Goal: Use online tool/utility: Utilize a website feature to perform a specific function

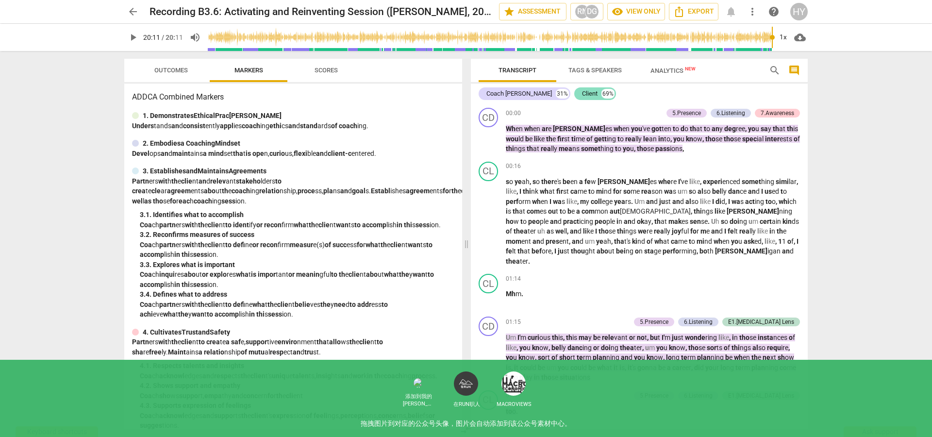
scroll to position [3414, 0]
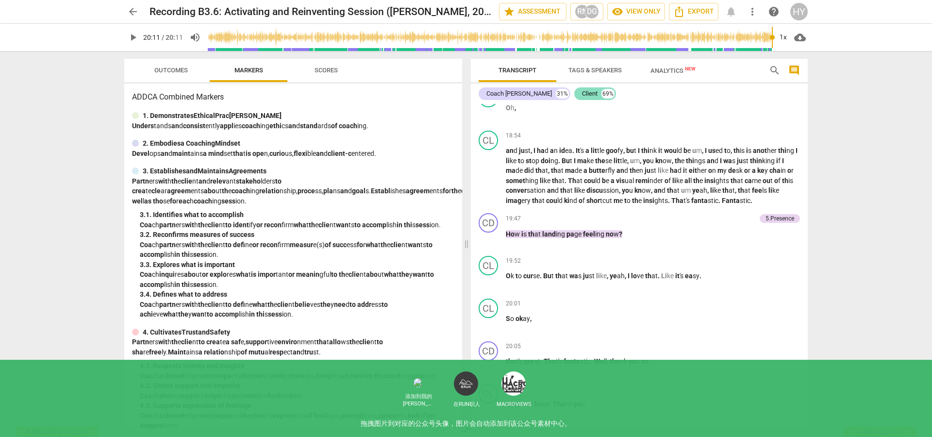
click at [582, 92] on div "Client" at bounding box center [590, 94] width 16 height 10
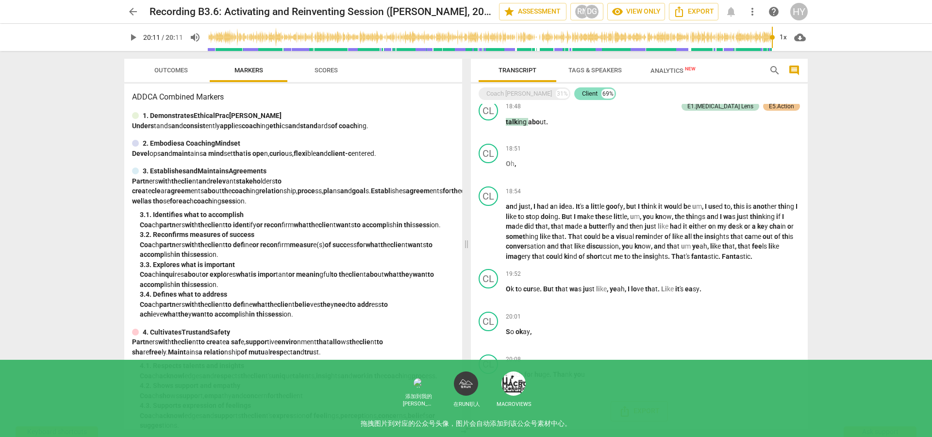
scroll to position [2104, 0]
click at [518, 89] on div "Coach [PERSON_NAME]" at bounding box center [519, 94] width 66 height 10
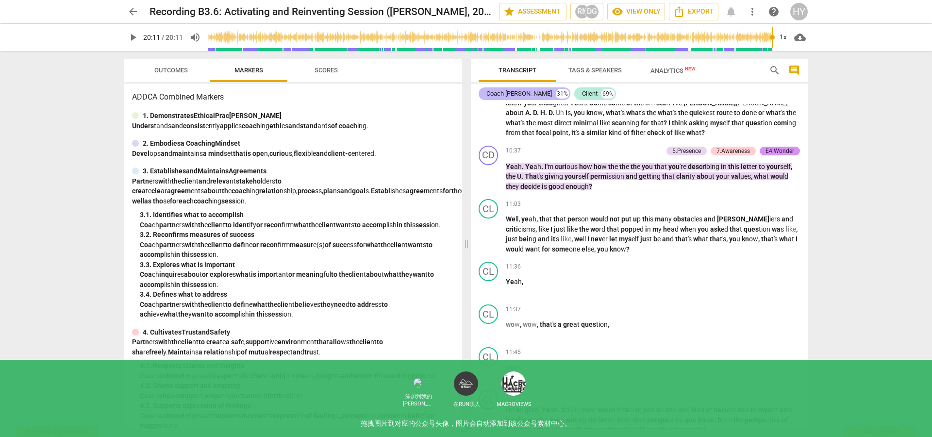
scroll to position [3414, 0]
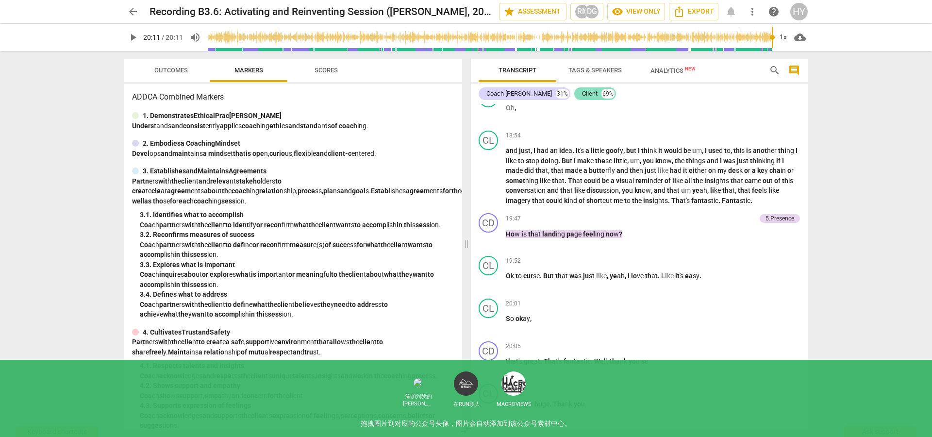
click at [582, 97] on div "Client" at bounding box center [590, 94] width 16 height 10
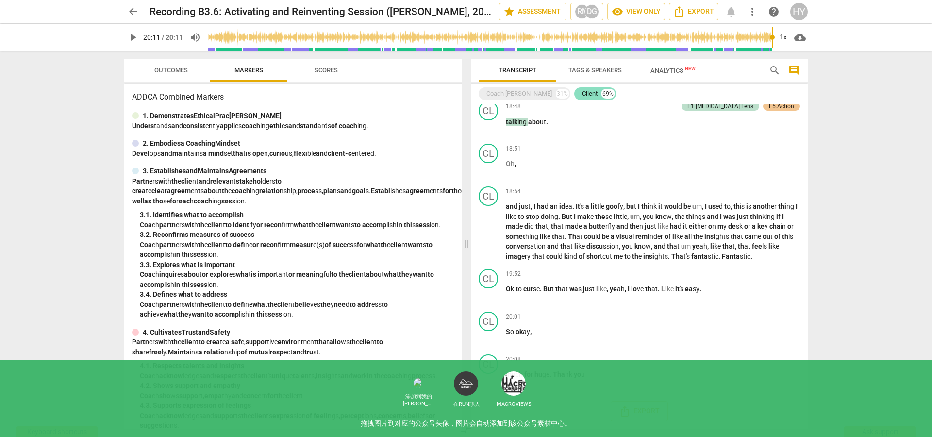
scroll to position [2104, 0]
click at [556, 94] on div "31%" at bounding box center [562, 94] width 13 height 10
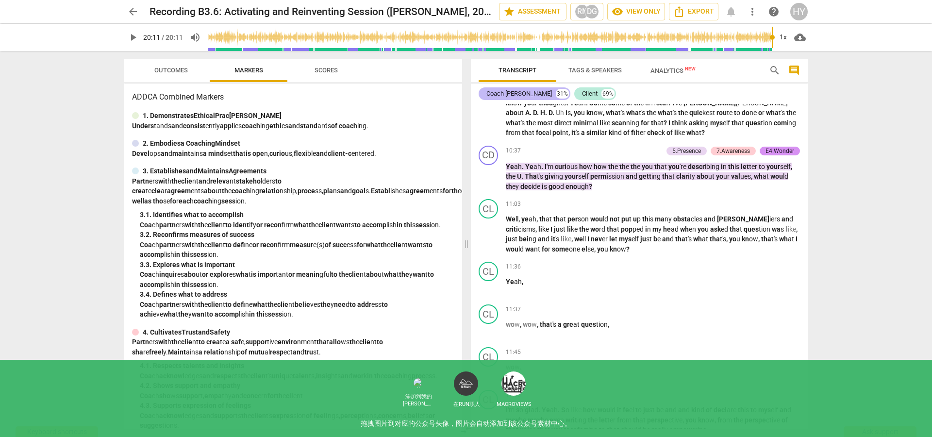
scroll to position [3414, 0]
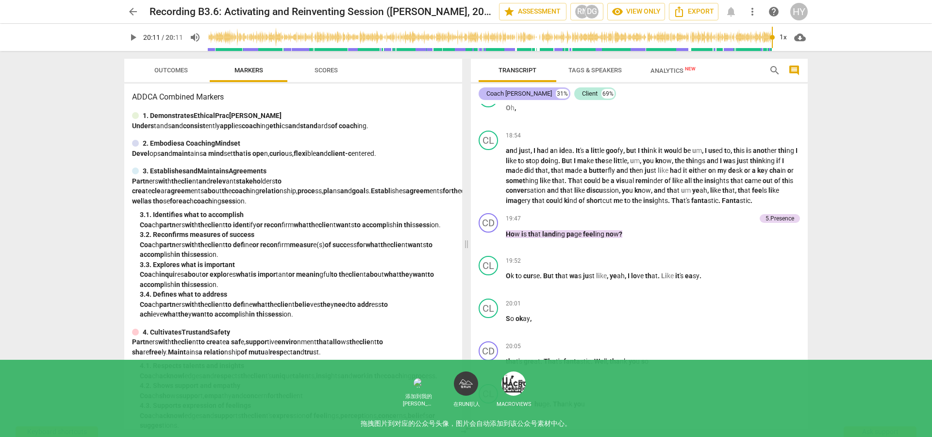
click at [517, 95] on div "Coach [PERSON_NAME]" at bounding box center [519, 94] width 66 height 10
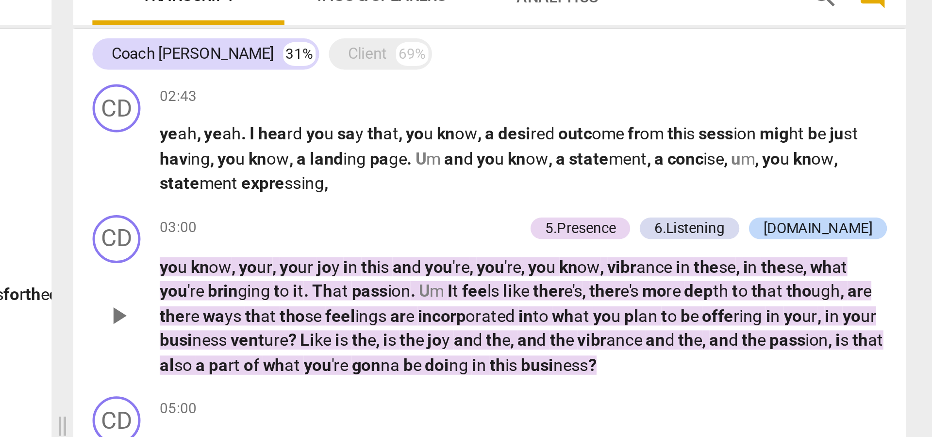
scroll to position [127, 0]
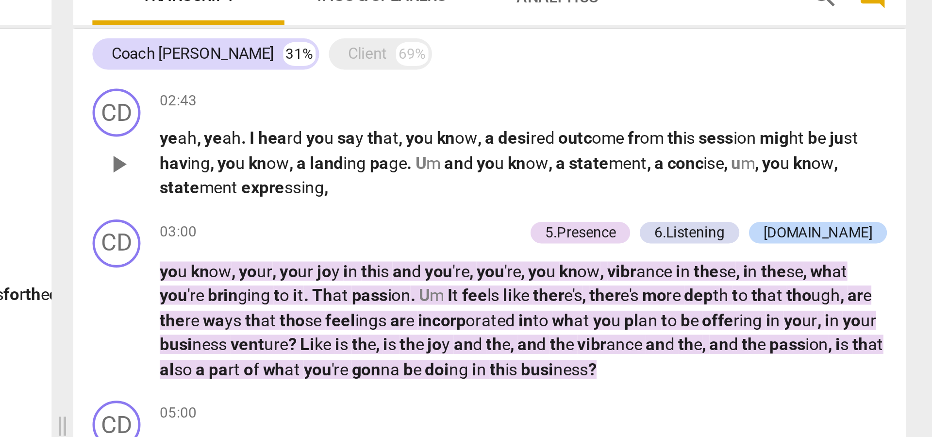
drag, startPoint x: 506, startPoint y: 111, endPoint x: 578, endPoint y: 152, distance: 83.2
click at [578, 152] on div "02:43 keyboard_arrow_right ye ah , ye ah . I hea rd yo u sa y th at , yo u kn o…" at bounding box center [653, 130] width 294 height 45
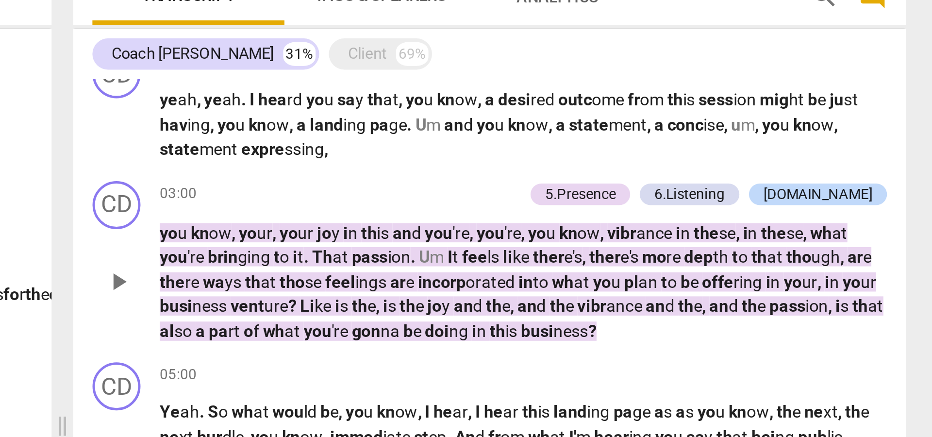
scroll to position [144, 0]
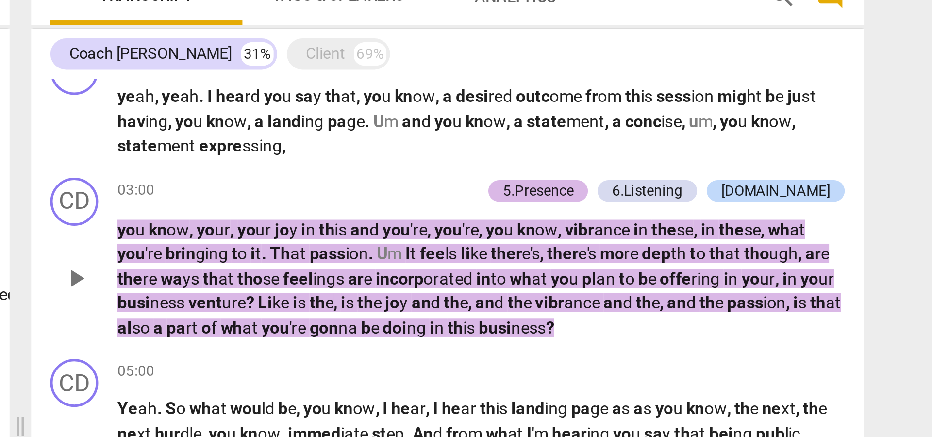
click at [690, 147] on div "5.Presence" at bounding box center [675, 149] width 29 height 9
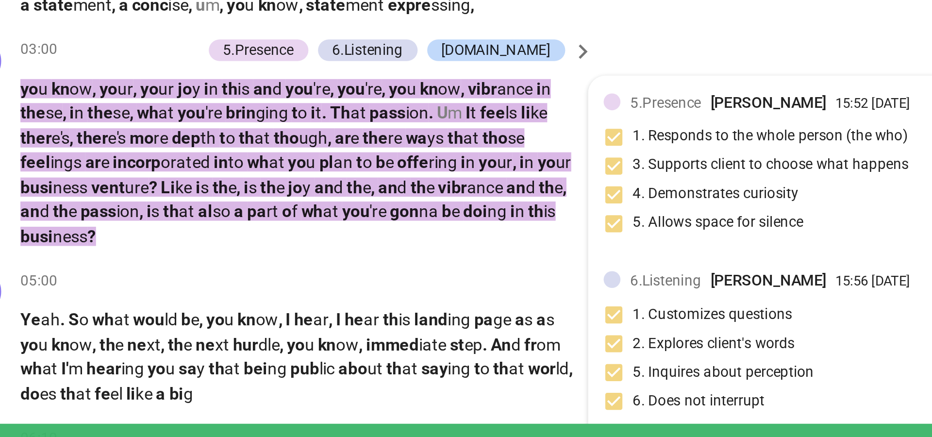
scroll to position [107, 0]
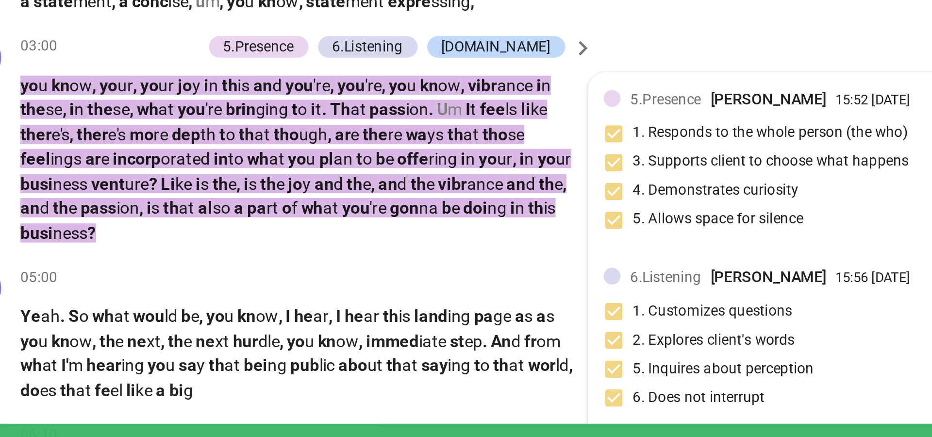
type input "1211"
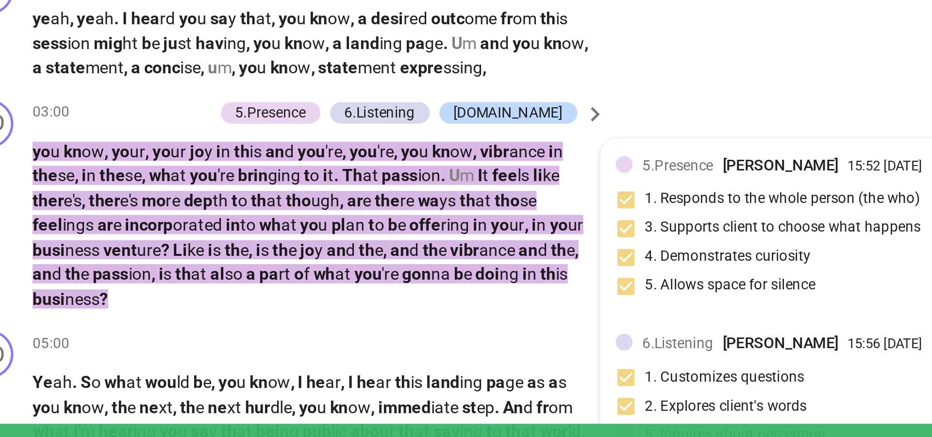
scroll to position [81, 0]
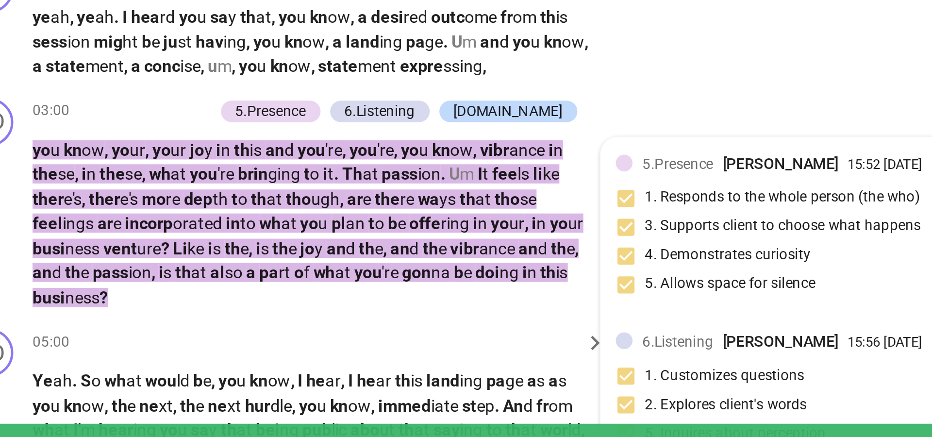
click at [451, 318] on div "CD play_arrow pause 05:00 keyboard_arrow_right Ye ah . S o wh at wou ld b e , y…" at bounding box center [588, 349] width 439 height 64
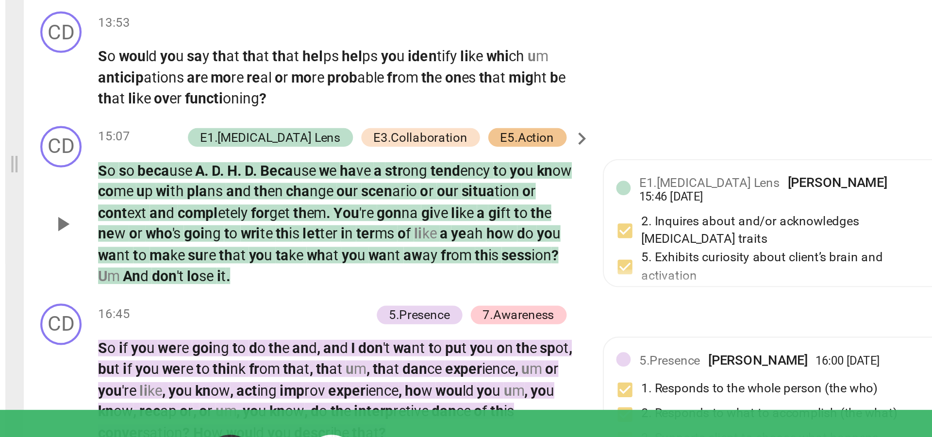
scroll to position [998, 0]
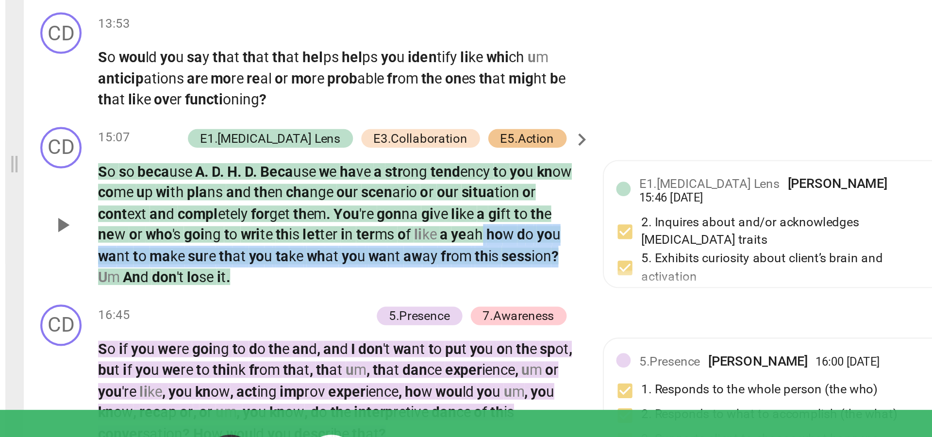
drag, startPoint x: 586, startPoint y: 276, endPoint x: 623, endPoint y: 290, distance: 39.9
click at [623, 290] on p "S o s o beca use A . D . H . D . Beca use w e ha ve a str ong tend ency t o yo …" at bounding box center [517, 273] width 227 height 60
copy p "ho w d o yo u wa nt t o ma ke su re th at yo u ta ke wh at yo u wa nt aw ay fr …"
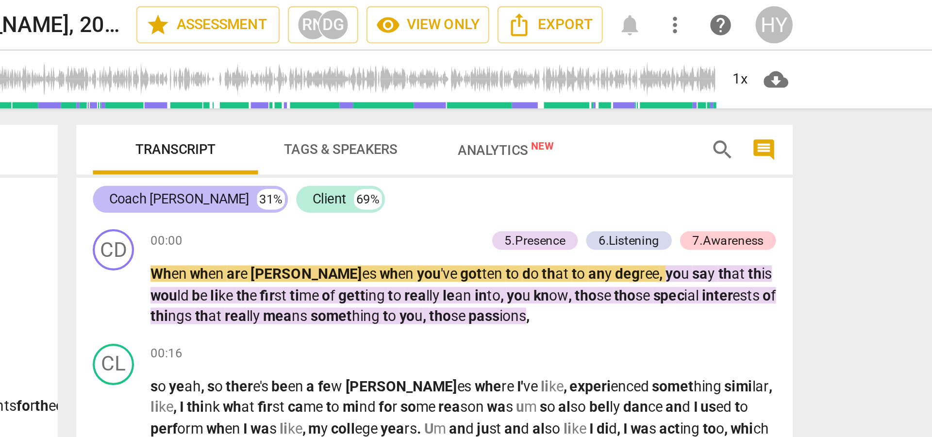
click at [516, 95] on div "Coach [PERSON_NAME]" at bounding box center [519, 94] width 66 height 10
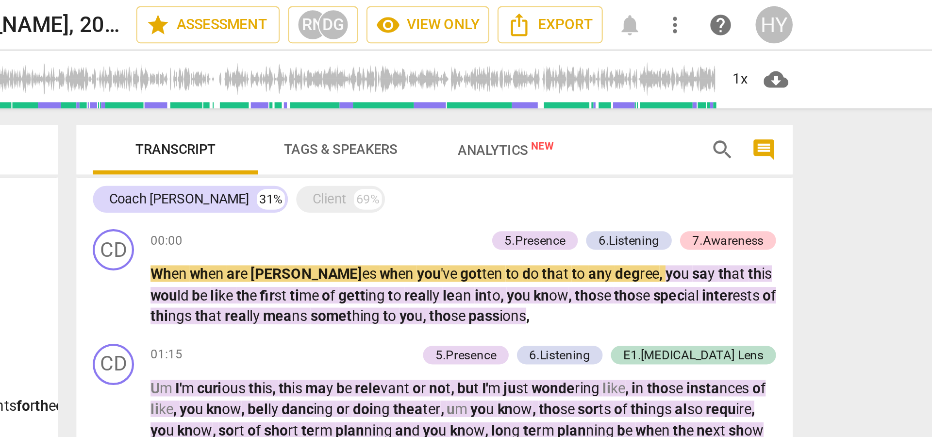
click at [772, 73] on span "search" at bounding box center [775, 71] width 12 height 12
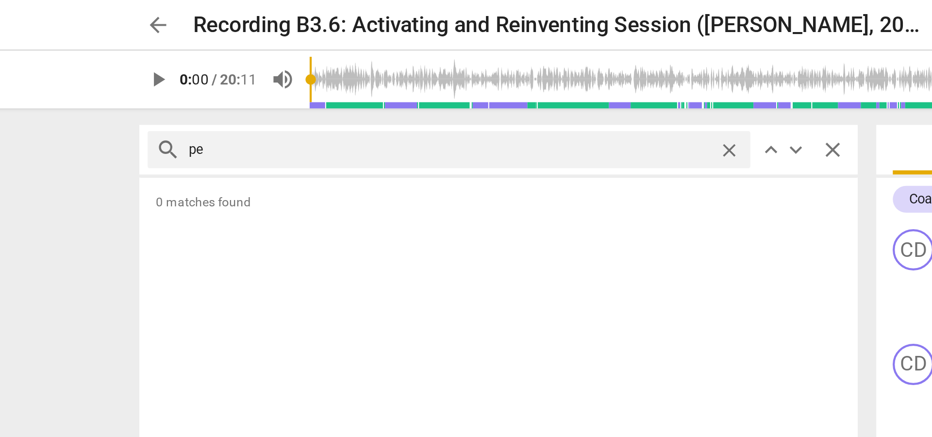
type input "p"
type input "allow"
click at [453, 70] on span "close" at bounding box center [450, 71] width 12 height 12
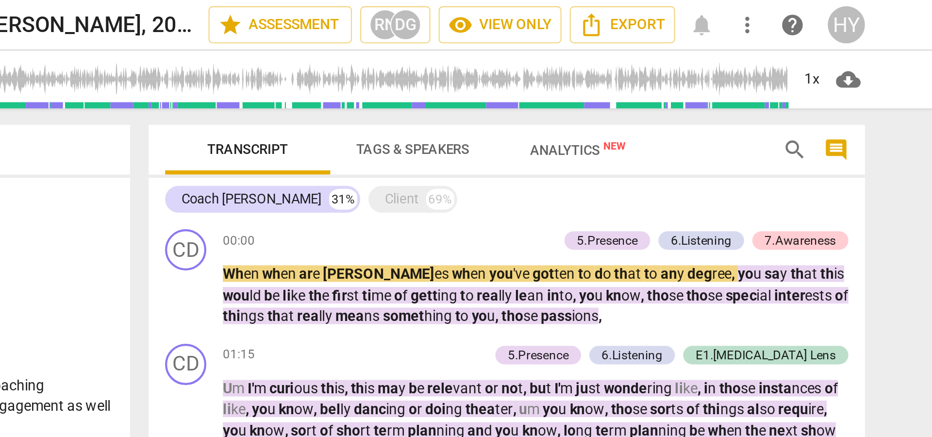
click at [752, 70] on div "Transcript Tags & Speakers Analytics New" at bounding box center [615, 70] width 275 height 23
click at [752, 69] on div "Transcript Tags & Speakers Analytics New" at bounding box center [615, 70] width 275 height 23
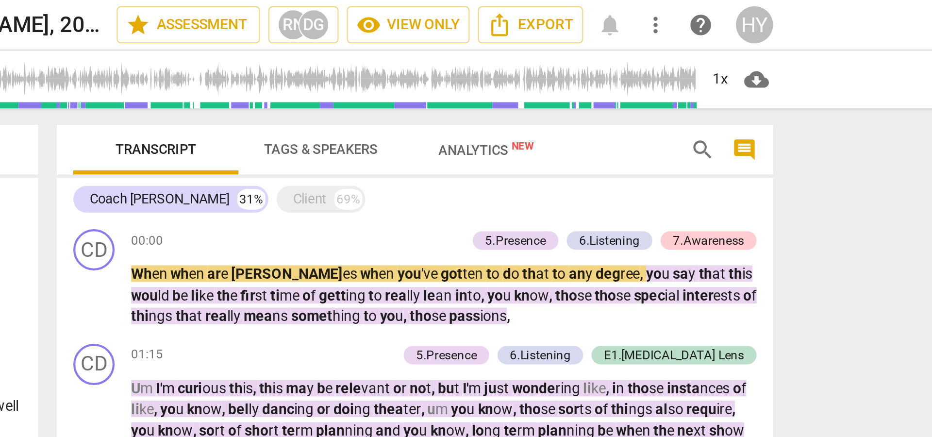
click at [770, 70] on span "search" at bounding box center [775, 71] width 12 height 12
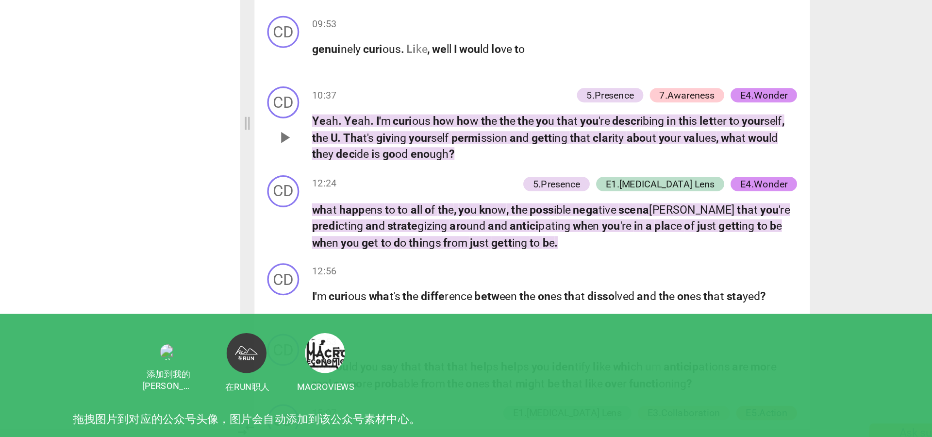
scroll to position [715, 0]
